Goal: Task Accomplishment & Management: Manage account settings

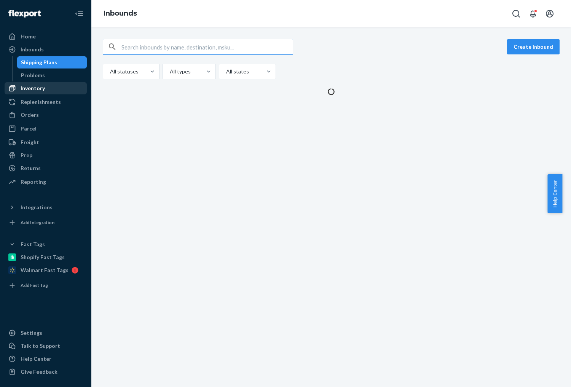
click at [26, 88] on div "Inventory" at bounding box center [33, 89] width 24 height 8
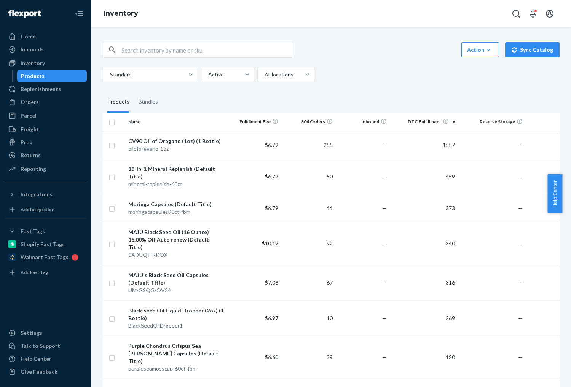
click at [512, 102] on fieldset "Products Bundles" at bounding box center [331, 101] width 457 height 21
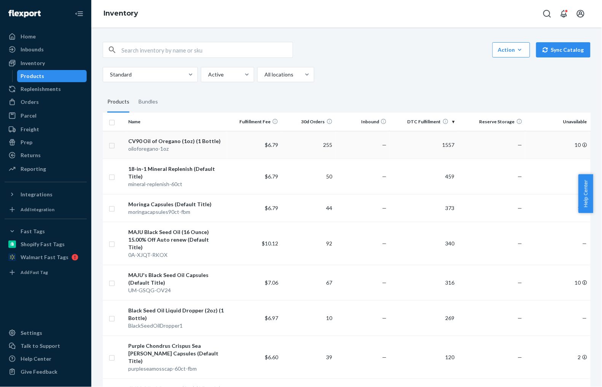
click at [111, 146] on input "checkbox" at bounding box center [112, 145] width 6 height 8
checkbox input "true"
click at [110, 177] on input "checkbox" at bounding box center [112, 176] width 6 height 8
checkbox input "true"
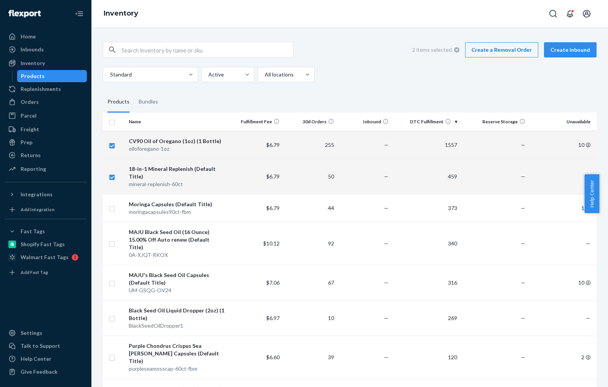
checkbox input "true"
drag, startPoint x: 110, startPoint y: 210, endPoint x: 344, endPoint y: 183, distance: 235.6
click at [110, 209] on input "checkbox" at bounding box center [112, 208] width 6 height 8
checkbox input "true"
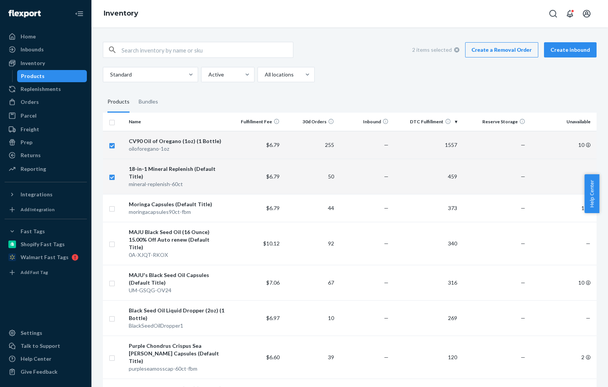
checkbox input "true"
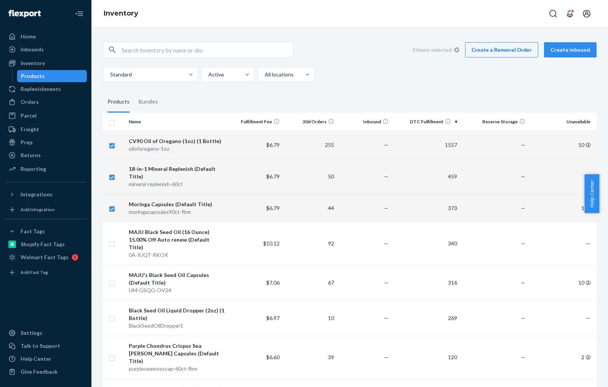
checkbox input "true"
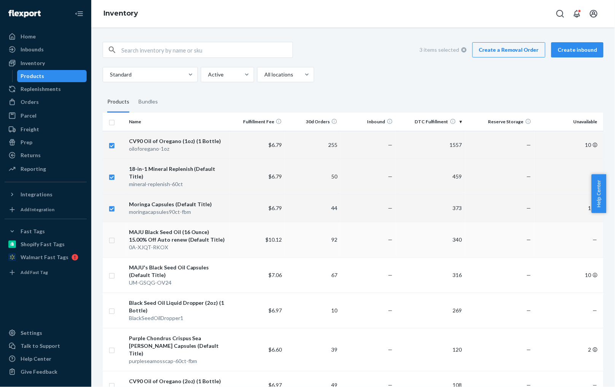
click at [113, 236] on input "checkbox" at bounding box center [112, 240] width 6 height 8
checkbox input "true"
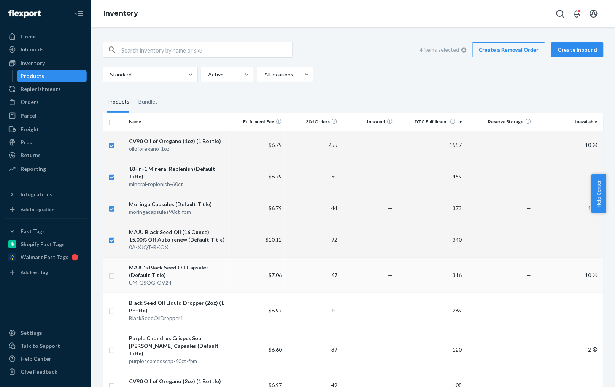
checkbox input "true"
click at [111, 271] on input "checkbox" at bounding box center [112, 275] width 6 height 8
checkbox input "true"
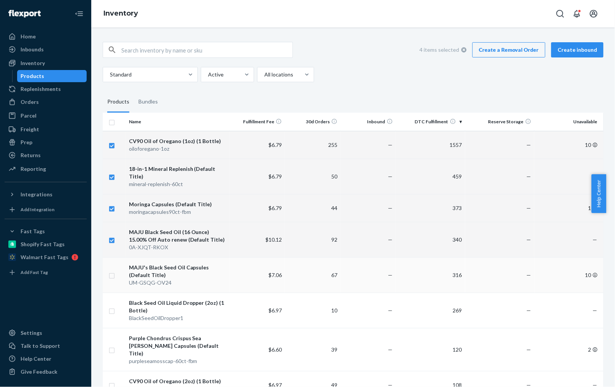
checkbox input "true"
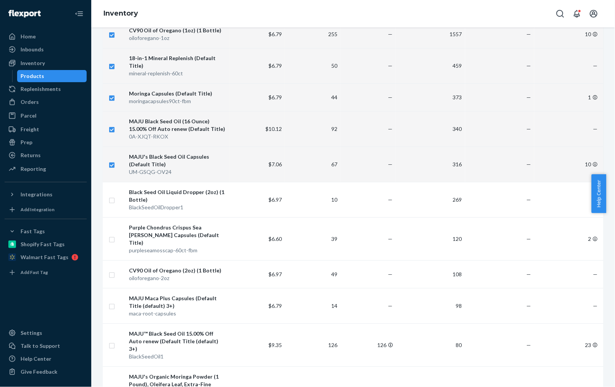
scroll to position [114, 0]
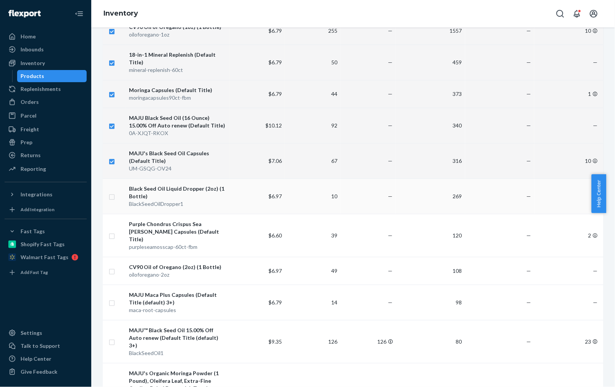
checkbox input "true"
click at [113, 192] on input "checkbox" at bounding box center [112, 196] width 6 height 8
checkbox input "true"
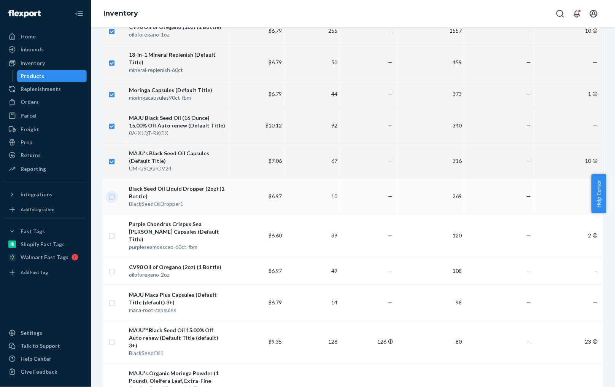
checkbox input "true"
click at [113, 231] on input "checkbox" at bounding box center [112, 235] width 6 height 8
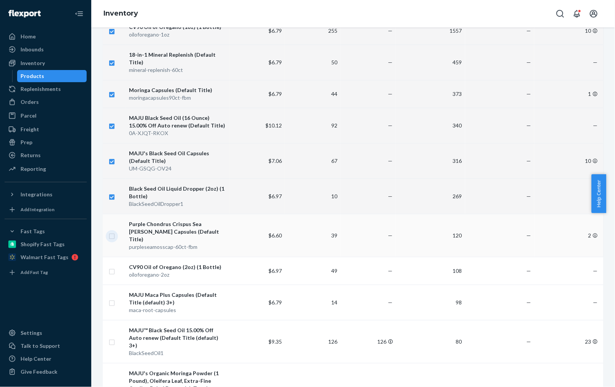
checkbox input "true"
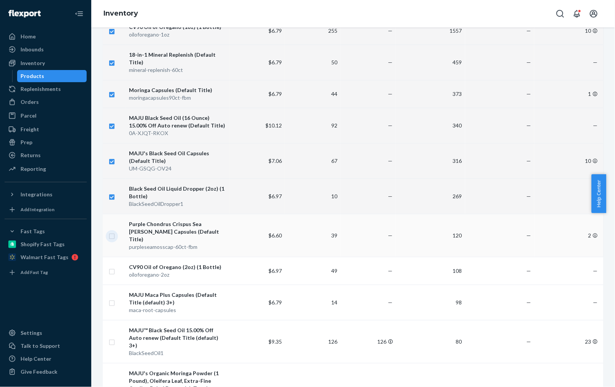
checkbox input "true"
click at [113, 267] on input "checkbox" at bounding box center [112, 271] width 6 height 8
checkbox input "true"
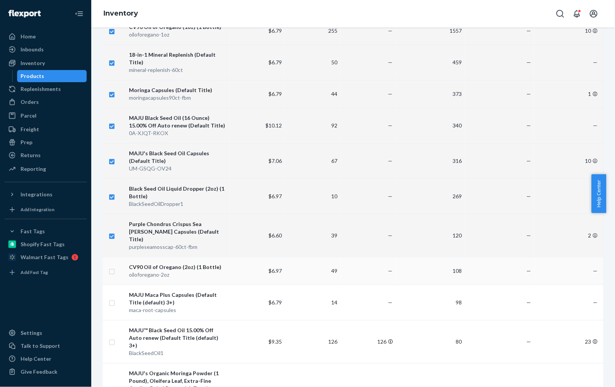
checkbox input "true"
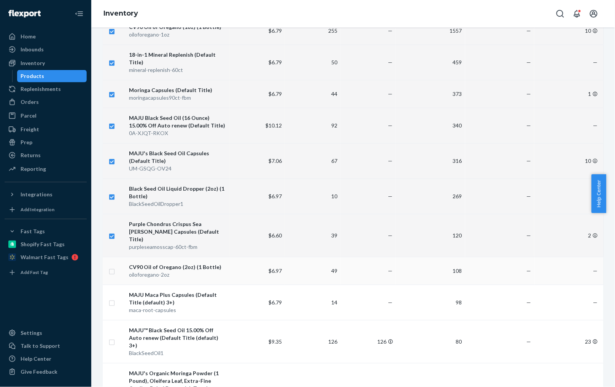
checkbox input "true"
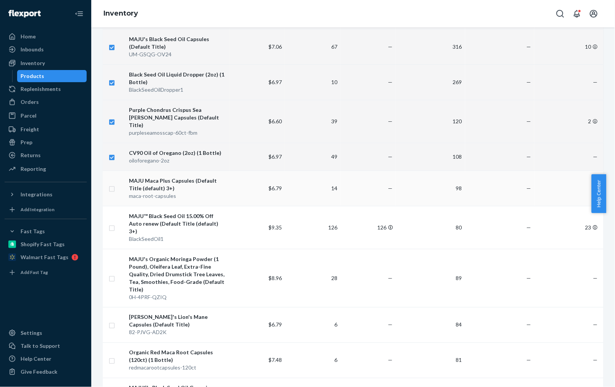
checkbox input "true"
click at [112, 184] on input "checkbox" at bounding box center [112, 188] width 6 height 8
checkbox input "true"
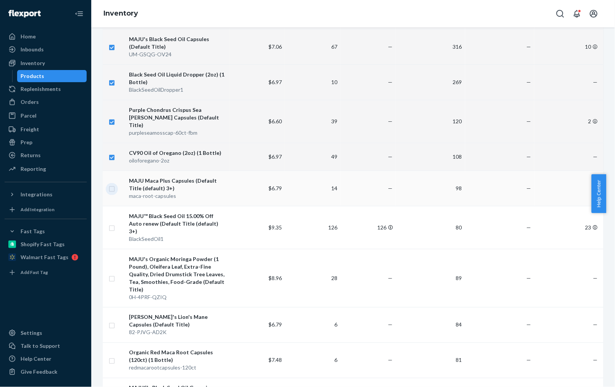
checkbox input "true"
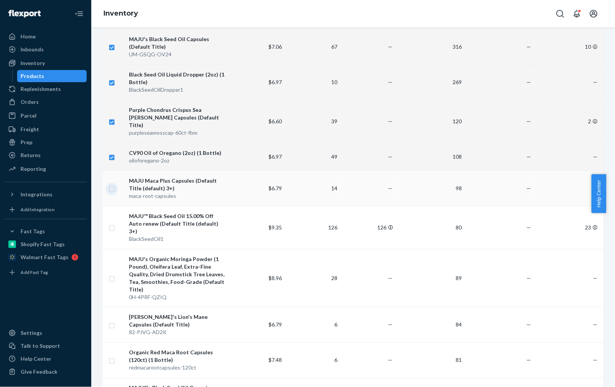
checkbox input "true"
click at [113, 223] on input "checkbox" at bounding box center [112, 227] width 6 height 8
checkbox input "true"
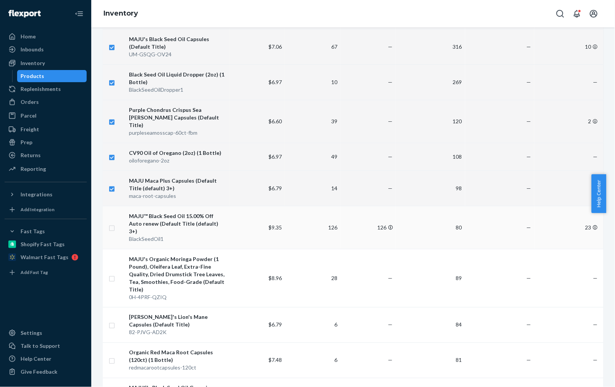
checkbox input "true"
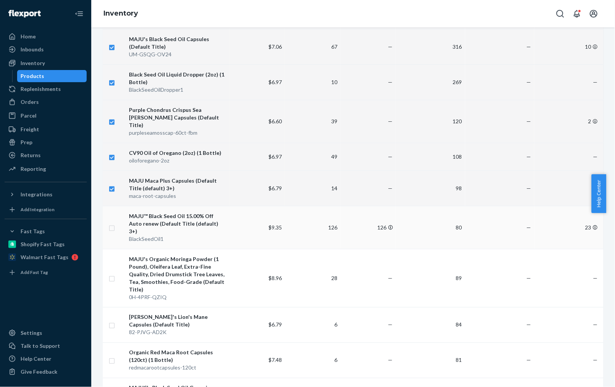
checkbox input "true"
click at [112, 274] on input "checkbox" at bounding box center [112, 278] width 6 height 8
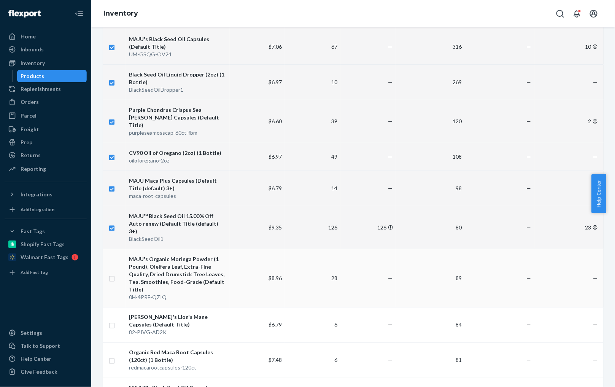
checkbox input "true"
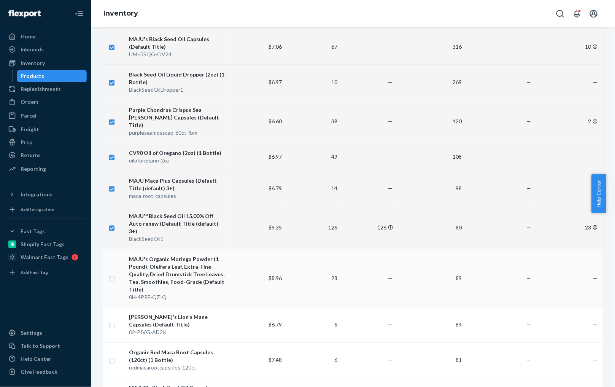
checkbox input "true"
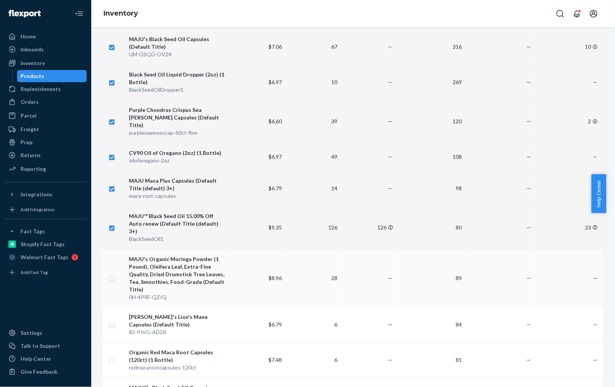
checkbox input "true"
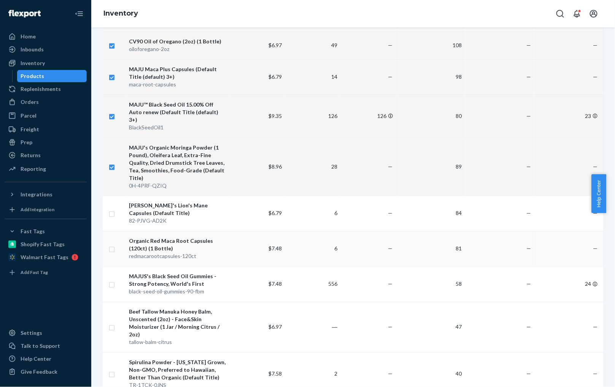
scroll to position [342, 0]
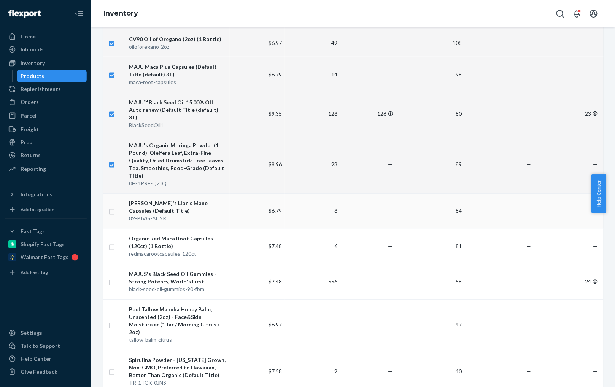
checkbox input "true"
click at [113, 207] on input "checkbox" at bounding box center [112, 211] width 6 height 8
checkbox input "true"
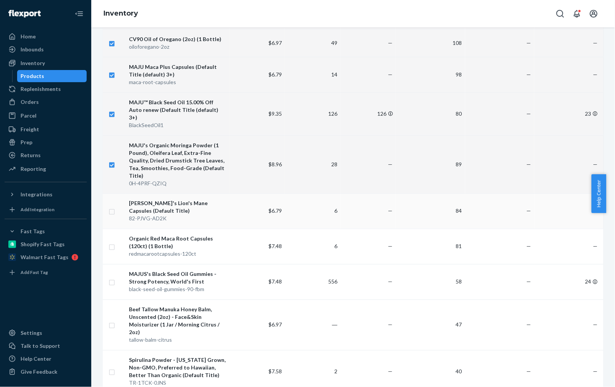
checkbox input "true"
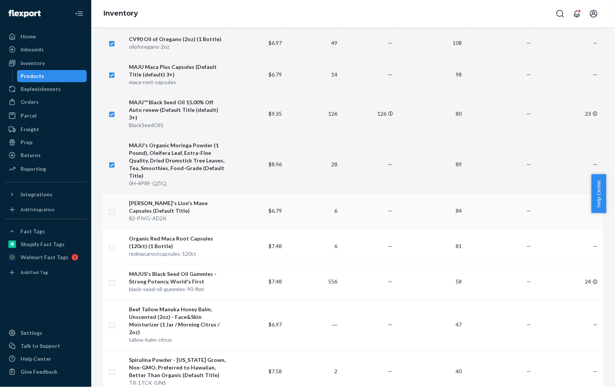
checkbox input "true"
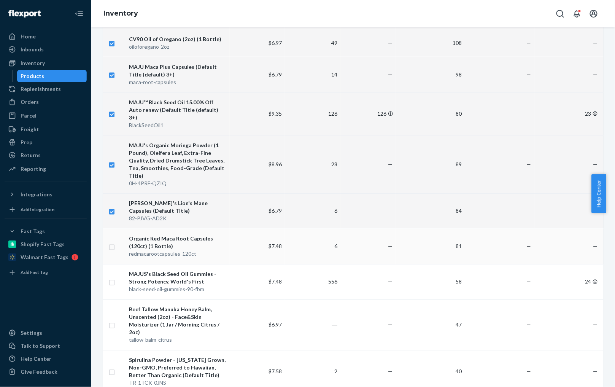
click at [111, 242] on input "checkbox" at bounding box center [112, 246] width 6 height 8
checkbox input "true"
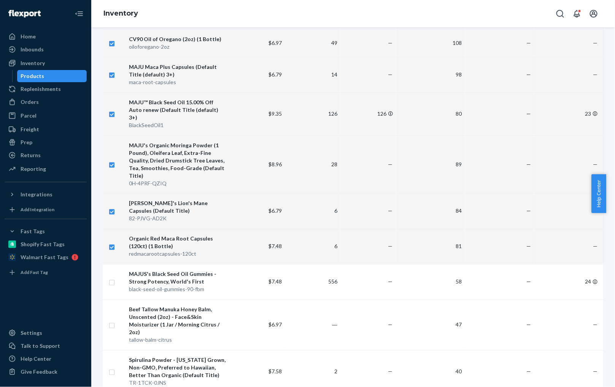
checkbox input "true"
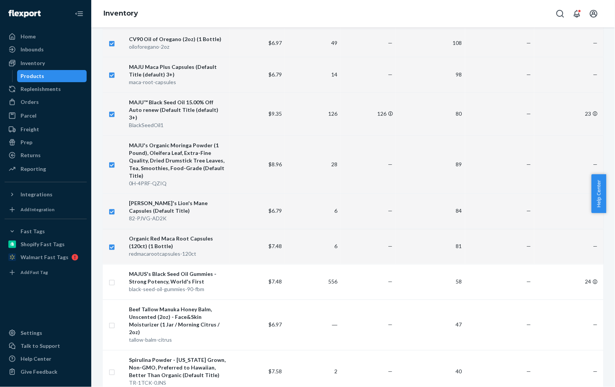
checkbox input "true"
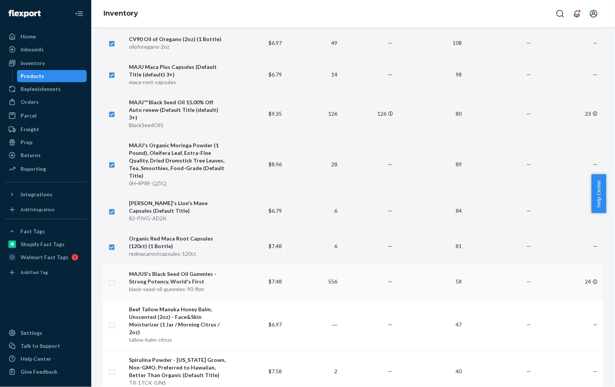
click at [112, 278] on input "checkbox" at bounding box center [112, 282] width 6 height 8
checkbox input "true"
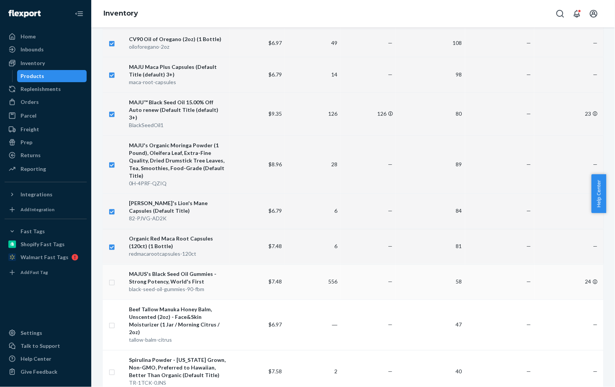
checkbox input "true"
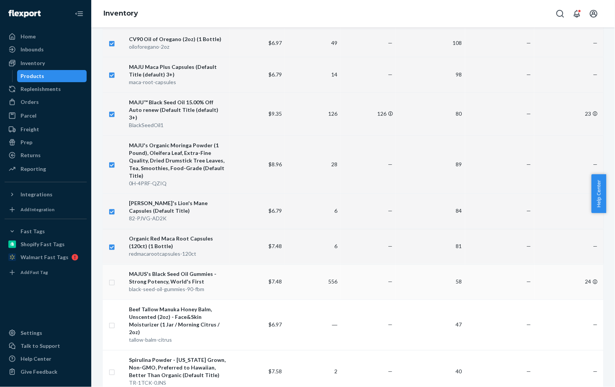
checkbox input "true"
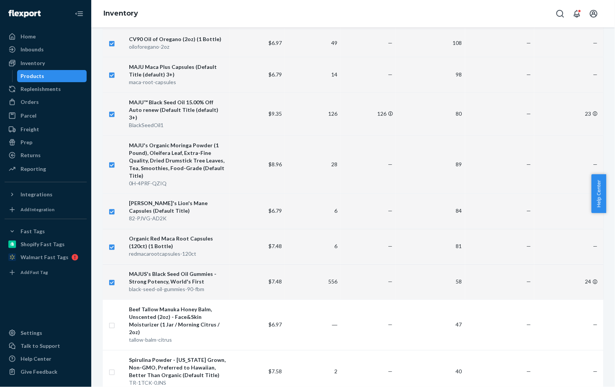
checkbox input "true"
click at [519, 11] on div "Inventory" at bounding box center [353, 13] width 524 height 27
click at [113, 321] on input "checkbox" at bounding box center [112, 325] width 6 height 8
checkbox input "true"
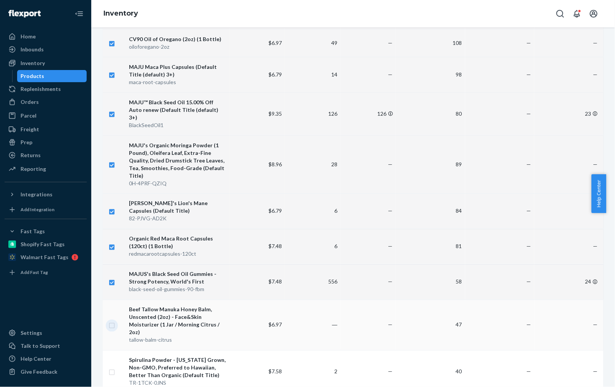
checkbox input "true"
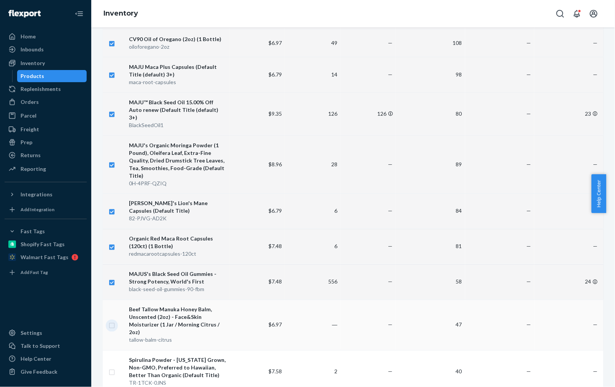
checkbox input "true"
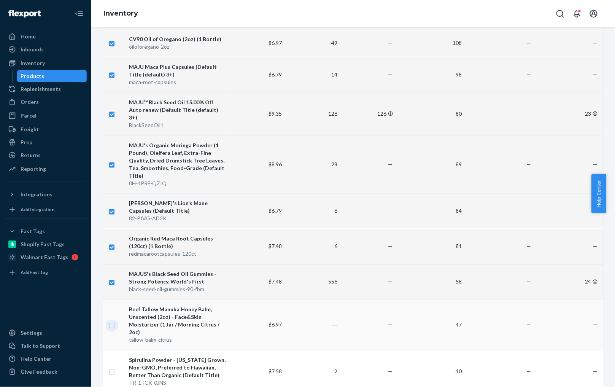
checkbox input "true"
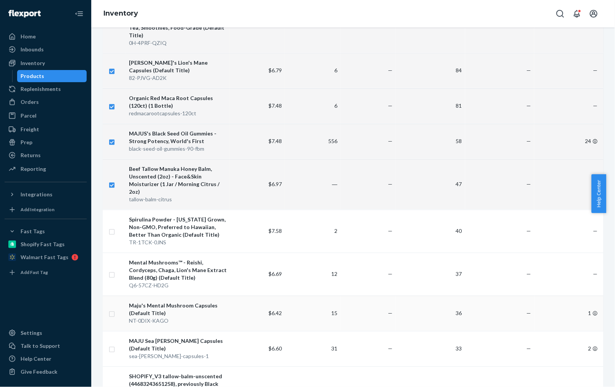
scroll to position [513, 0]
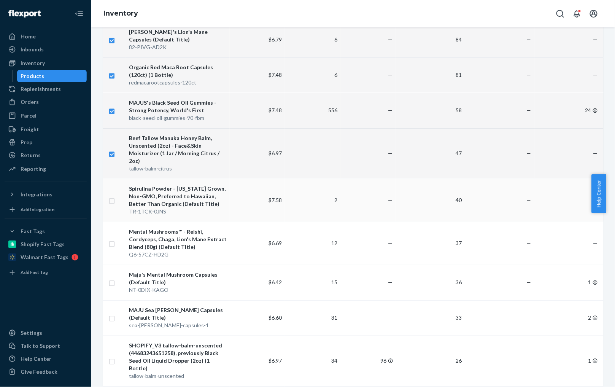
checkbox input "true"
click at [109, 196] on input "checkbox" at bounding box center [112, 200] width 6 height 8
checkbox input "true"
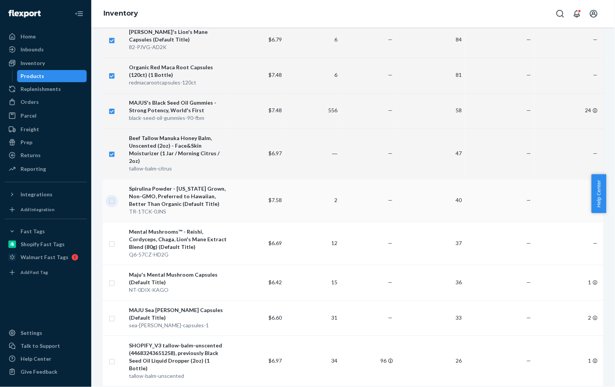
checkbox input "true"
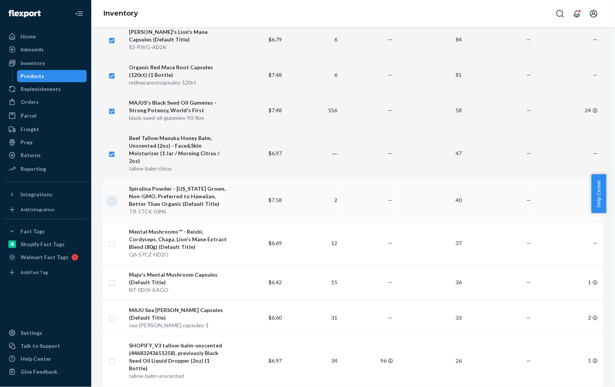
checkbox input "true"
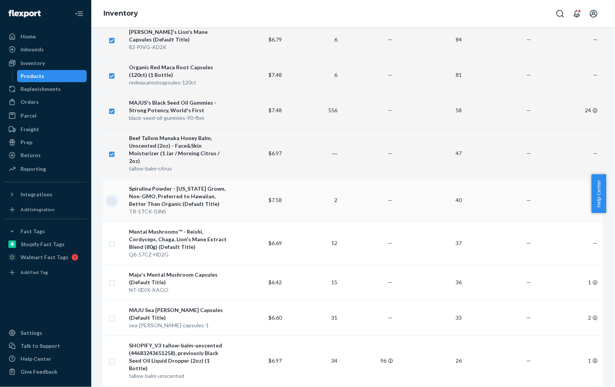
checkbox input "true"
click at [111, 239] on input "checkbox" at bounding box center [112, 243] width 6 height 8
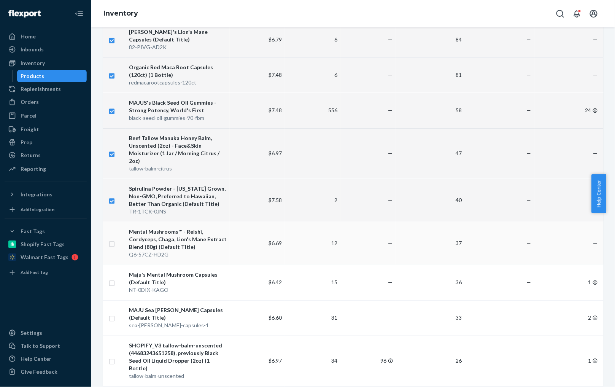
checkbox input "true"
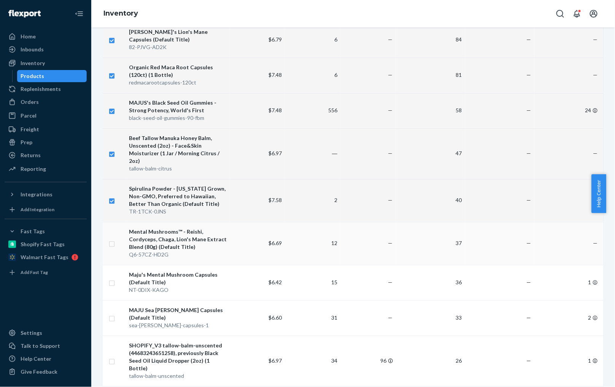
checkbox input "true"
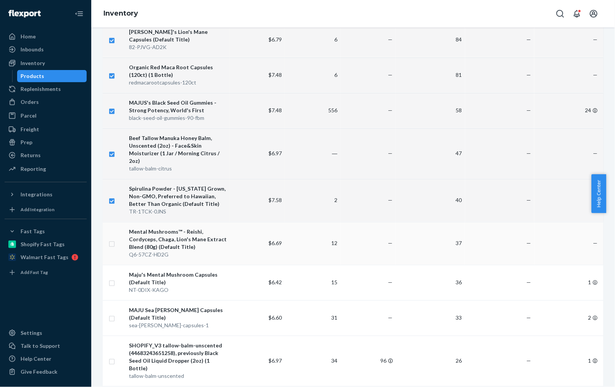
checkbox input "true"
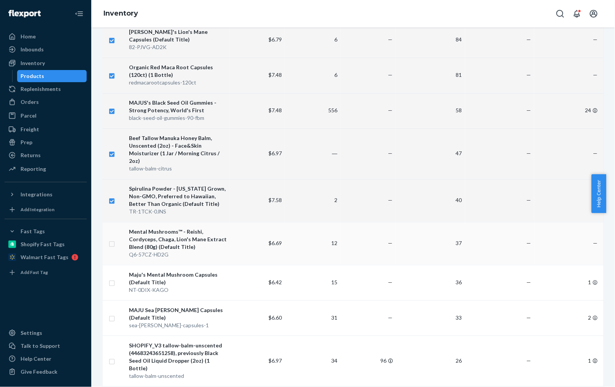
checkbox input "true"
click at [114, 279] on input "checkbox" at bounding box center [112, 283] width 6 height 8
checkbox input "true"
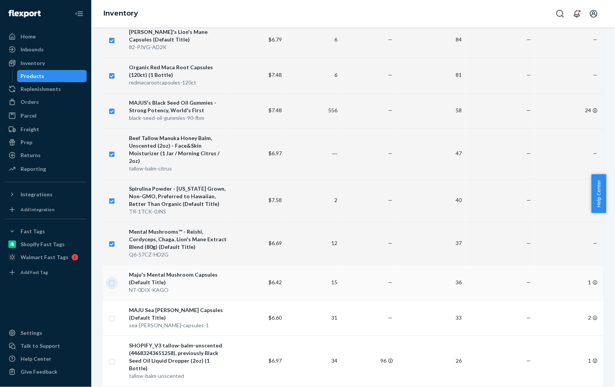
checkbox input "true"
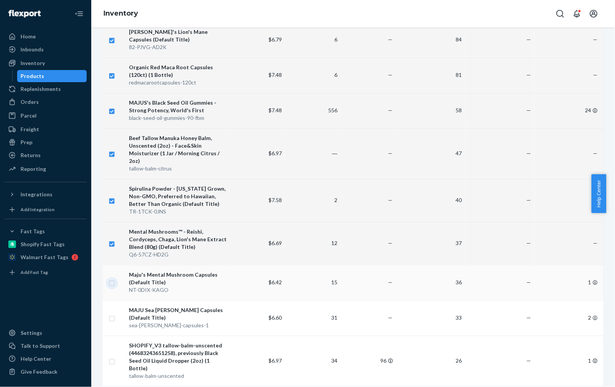
checkbox input "true"
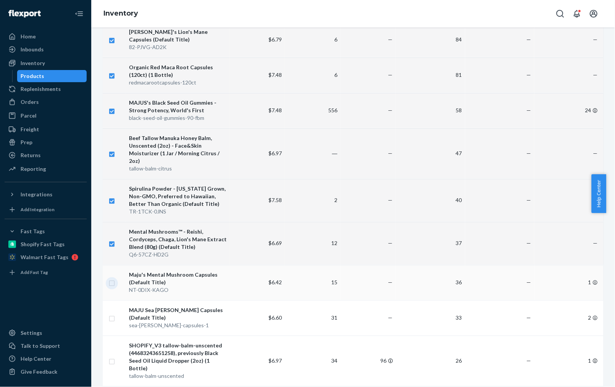
checkbox input "true"
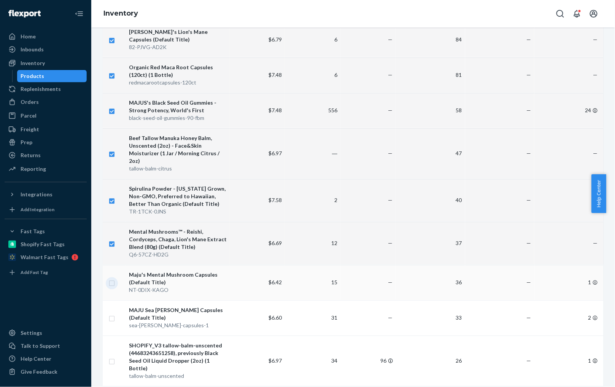
checkbox input "true"
click at [113, 314] on input "checkbox" at bounding box center [112, 318] width 6 height 8
checkbox input "true"
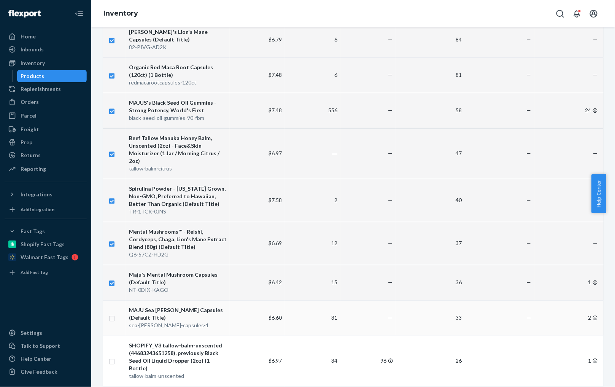
checkbox input "true"
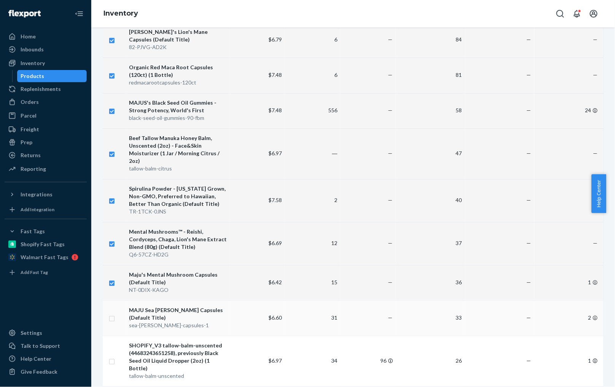
checkbox input "true"
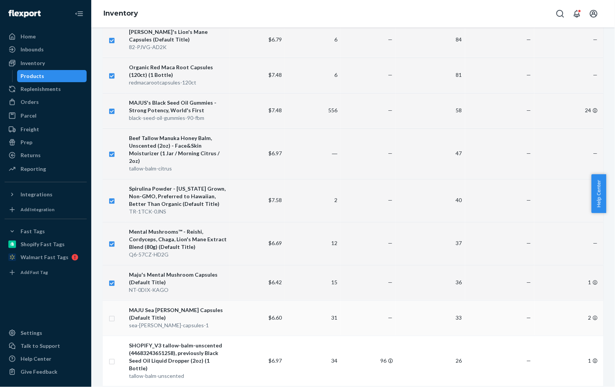
checkbox input "true"
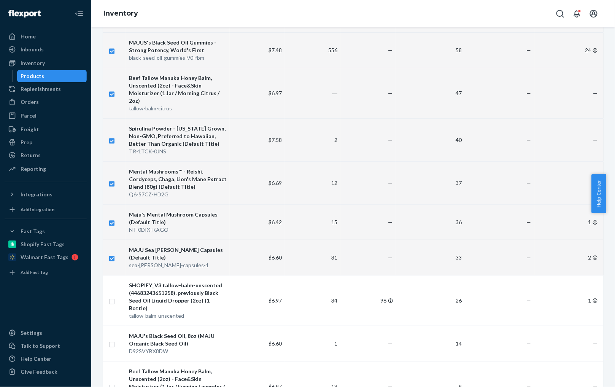
scroll to position [628, 0]
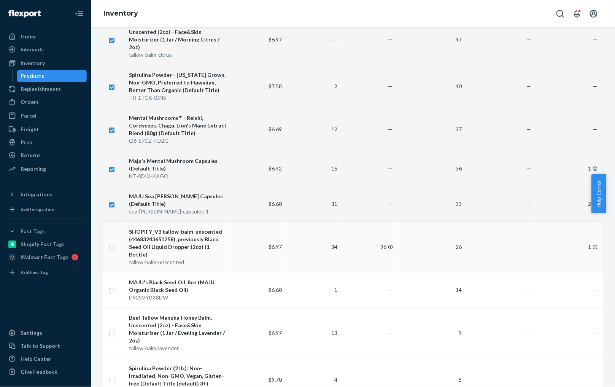
click at [111, 243] on input "checkbox" at bounding box center [112, 247] width 6 height 8
click at [112, 286] on input "checkbox" at bounding box center [112, 290] width 6 height 8
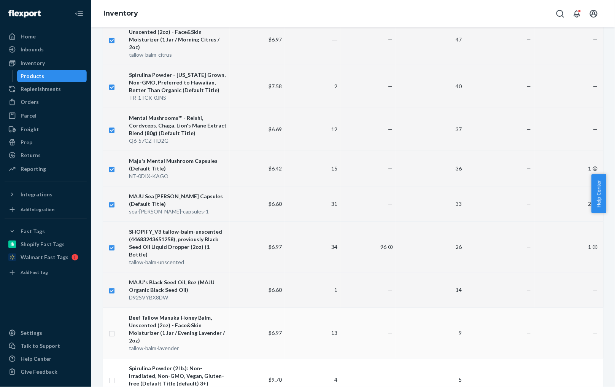
click at [115, 308] on td at bounding box center [114, 333] width 23 height 51
click at [113, 329] on input "checkbox" at bounding box center [112, 333] width 6 height 8
click at [111, 376] on input "checkbox" at bounding box center [112, 380] width 6 height 8
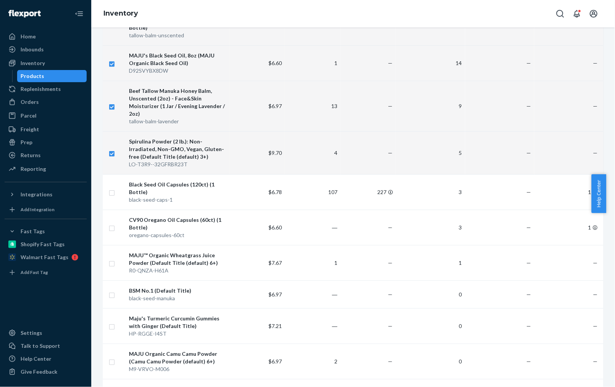
scroll to position [856, 0]
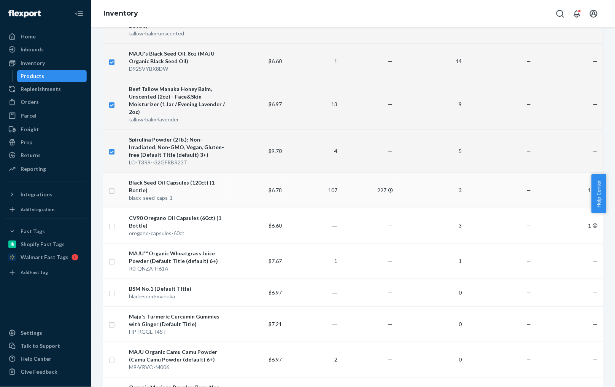
click at [112, 186] on input "checkbox" at bounding box center [112, 190] width 6 height 8
click at [113, 222] on input "checkbox" at bounding box center [112, 226] width 6 height 8
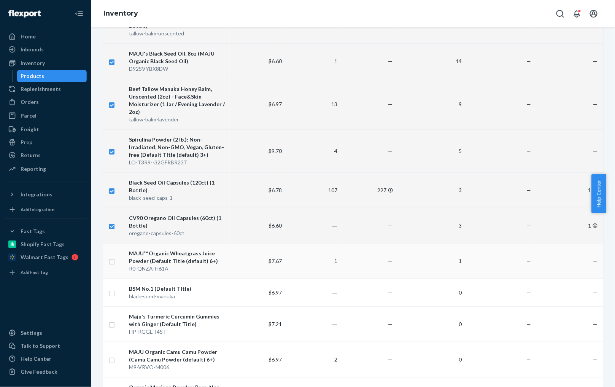
click at [113, 257] on input "checkbox" at bounding box center [112, 261] width 6 height 8
click at [109, 289] on input "checkbox" at bounding box center [112, 293] width 6 height 8
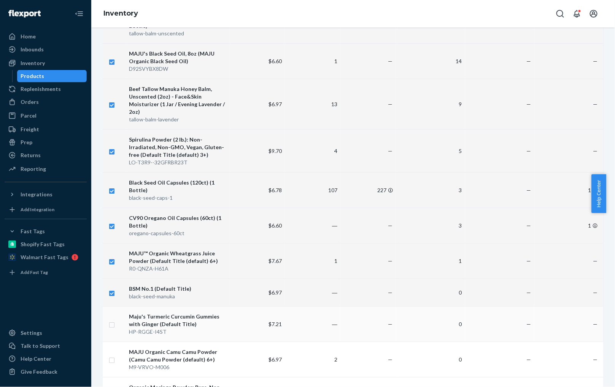
click at [115, 306] on td at bounding box center [114, 323] width 23 height 35
click at [111, 320] on input "checkbox" at bounding box center [112, 324] width 6 height 8
drag, startPoint x: 110, startPoint y: 325, endPoint x: 213, endPoint y: 250, distance: 126.9
click at [110, 356] on input "checkbox" at bounding box center [112, 360] width 6 height 8
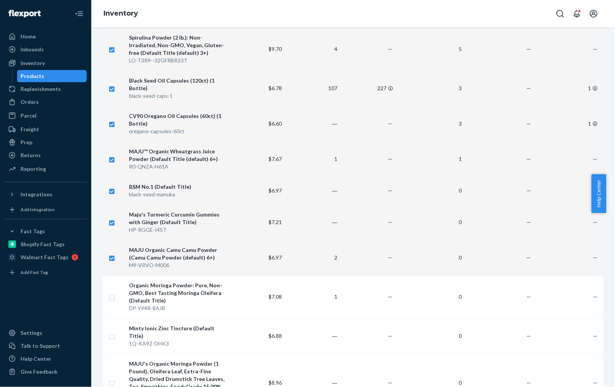
scroll to position [971, 0]
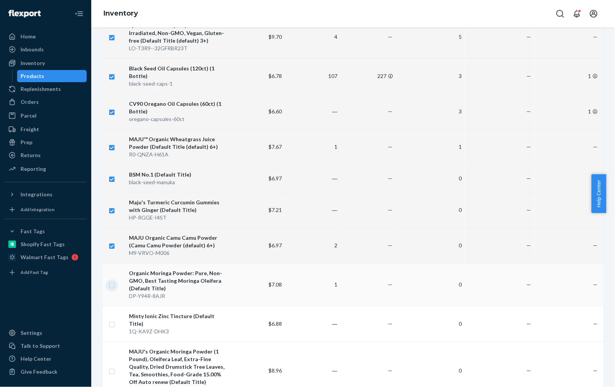
click at [111, 281] on input "checkbox" at bounding box center [112, 285] width 6 height 8
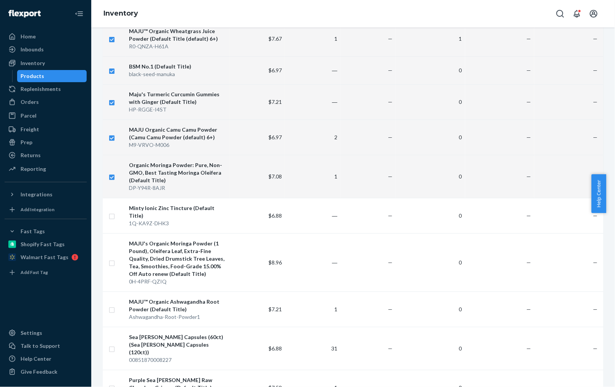
scroll to position [1084, 0]
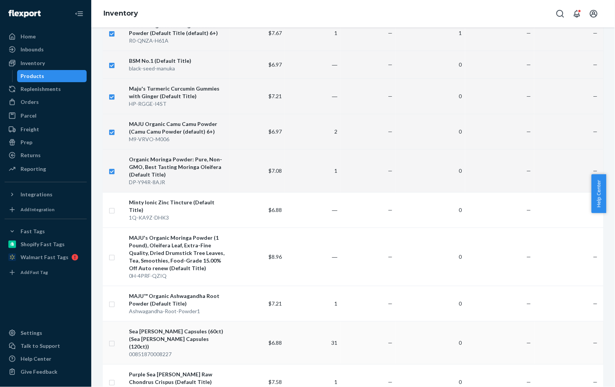
drag, startPoint x: 112, startPoint y: 294, endPoint x: 147, endPoint y: 281, distance: 36.8
click at [112, 339] on input "checkbox" at bounding box center [112, 343] width 6 height 8
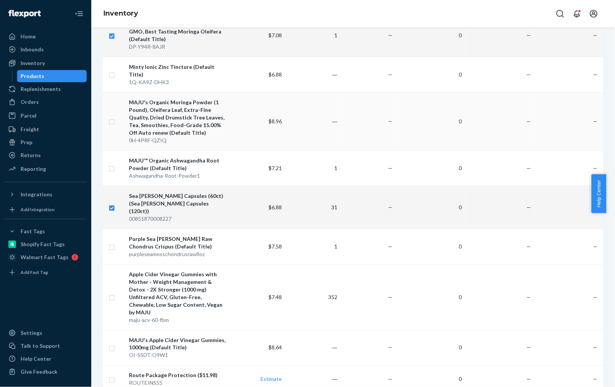
scroll to position [1256, 0]
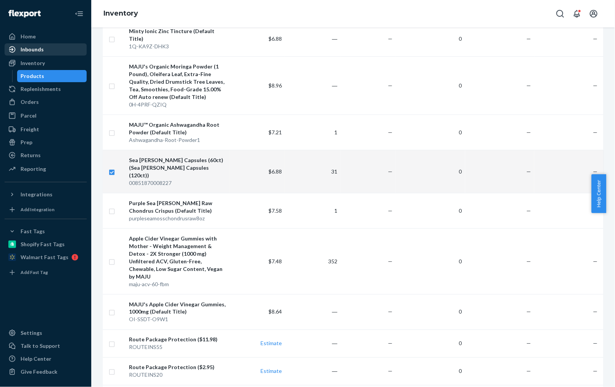
click at [33, 46] on div "Inbounds" at bounding box center [32, 50] width 23 height 8
